Goal: Task Accomplishment & Management: Manage account settings

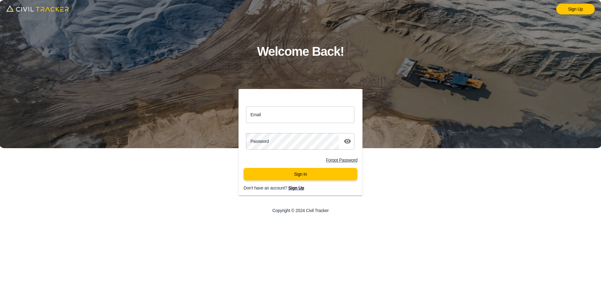
drag, startPoint x: 271, startPoint y: 117, endPoint x: 276, endPoint y: 125, distance: 8.7
click at [271, 117] on input "Email" at bounding box center [300, 114] width 108 height 17
type input "[EMAIL_ADDRESS][DOMAIN_NAME]"
click at [281, 132] on div "Password password" at bounding box center [301, 142] width 124 height 22
click at [312, 181] on div "Sign In" at bounding box center [301, 177] width 124 height 18
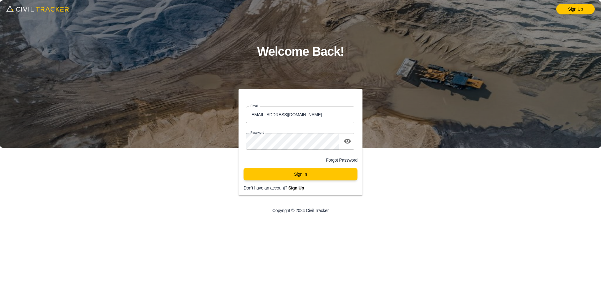
click at [336, 184] on div "Sign In" at bounding box center [301, 177] width 124 height 18
click at [340, 178] on button "Sign In" at bounding box center [301, 174] width 114 height 13
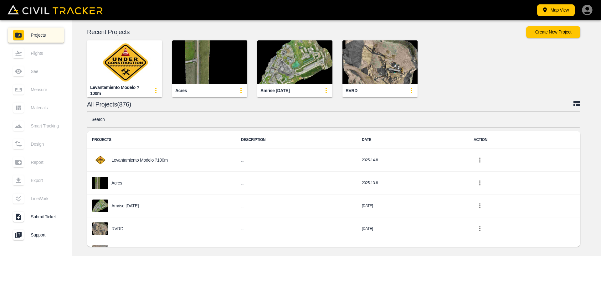
click at [212, 49] on img "button" at bounding box center [209, 62] width 75 height 44
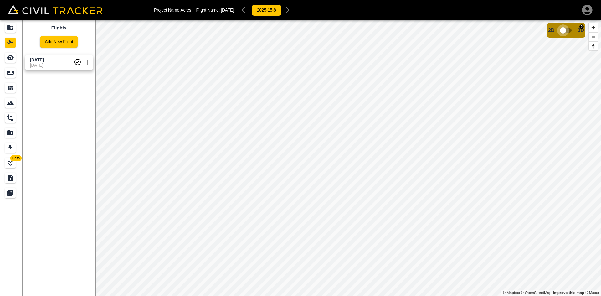
click at [562, 28] on input "checkbox" at bounding box center [564, 30] width 36 height 12
click at [577, 29] on input "checkbox" at bounding box center [582, 29] width 36 height 12
click at [561, 31] on input "checkbox" at bounding box center [564, 30] width 36 height 12
click at [579, 29] on input "checkbox" at bounding box center [582, 29] width 36 height 12
click at [589, 9] on icon "button" at bounding box center [587, 10] width 10 height 10
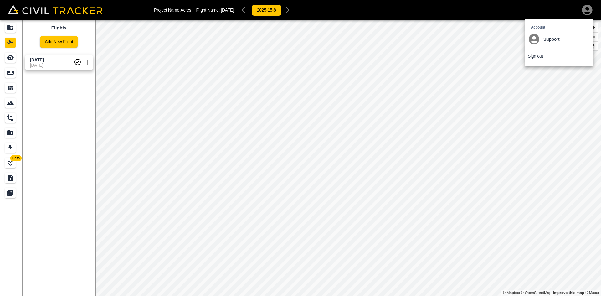
click at [541, 56] on p "Sign out" at bounding box center [535, 56] width 15 height 5
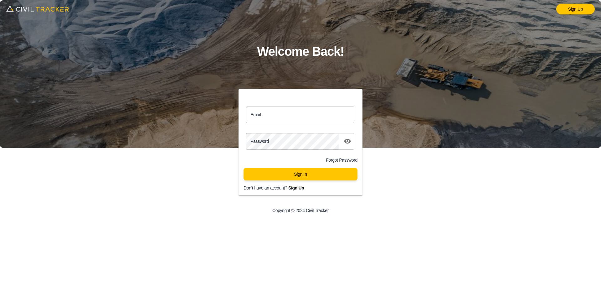
click at [410, 205] on div "Email Email Password password Forgot Password Sign In Don't have an account? Si…" at bounding box center [300, 154] width 241 height 131
